Goal: Task Accomplishment & Management: Use online tool/utility

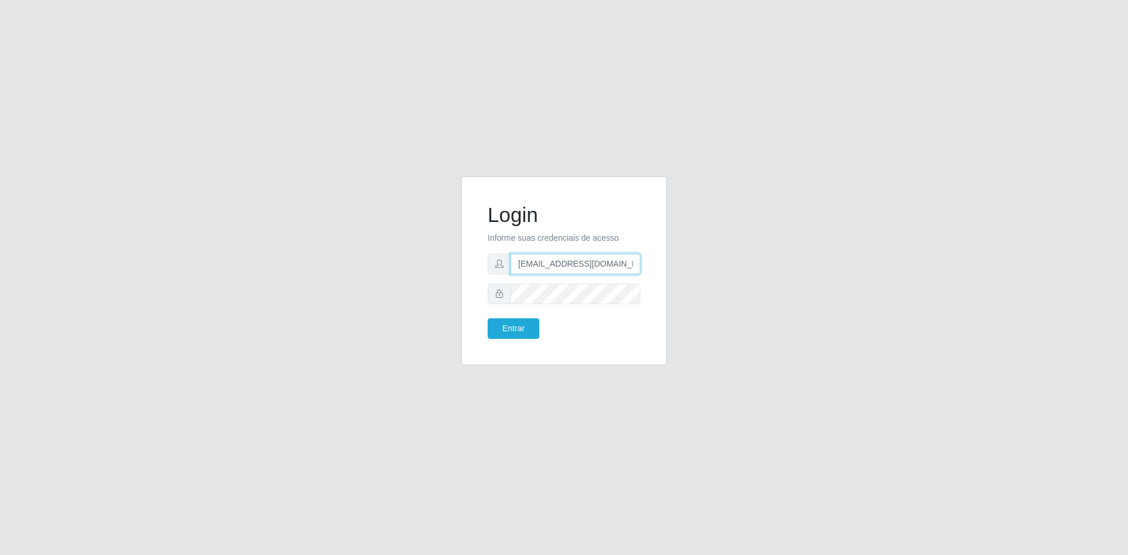
click at [555, 264] on input "[EMAIL_ADDRESS][DOMAIN_NAME]" at bounding box center [576, 264] width 130 height 21
type input "[EMAIL_ADDRESS][DOMAIN_NAME]"
click at [508, 328] on button "Entrar" at bounding box center [514, 328] width 52 height 21
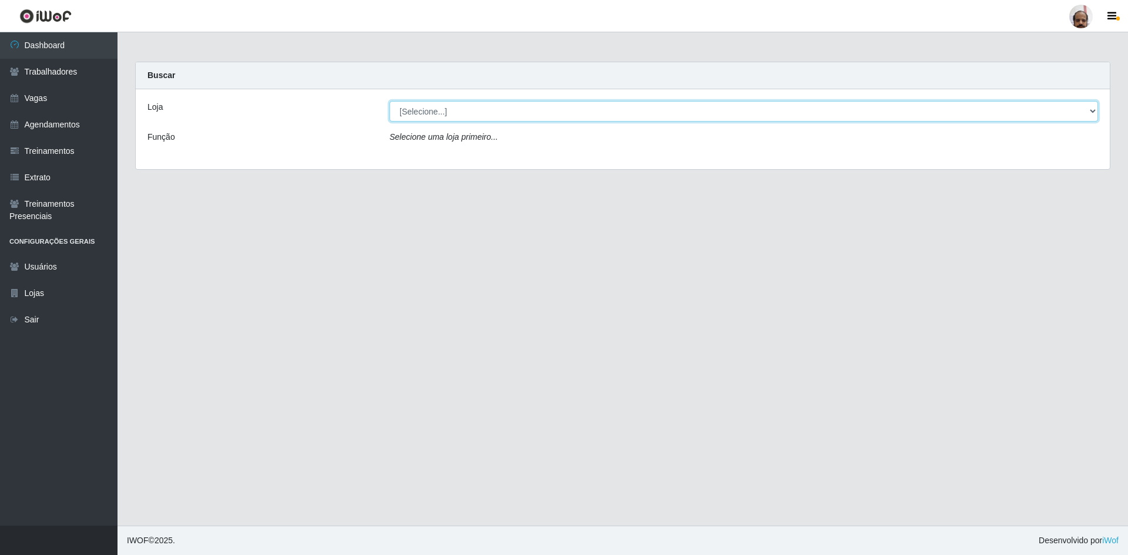
click at [663, 118] on select "[Selecione...] Mar Vermelho - Loja 05" at bounding box center [744, 111] width 709 height 21
select select "252"
click at [390, 101] on select "[Selecione...] Mar Vermelho - Loja 05" at bounding box center [744, 111] width 709 height 21
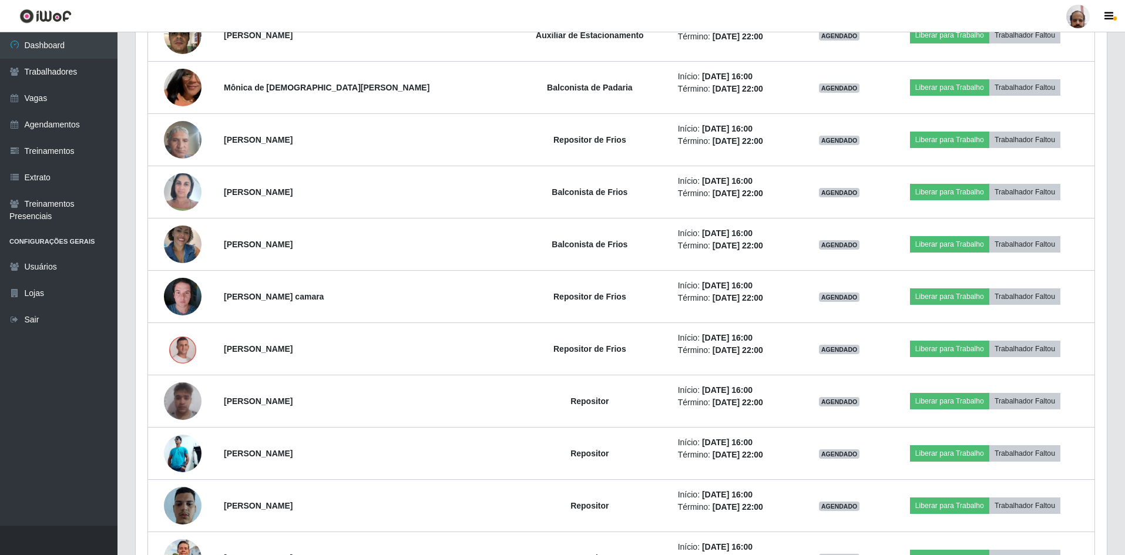
scroll to position [1487, 0]
